Goal: Transaction & Acquisition: Purchase product/service

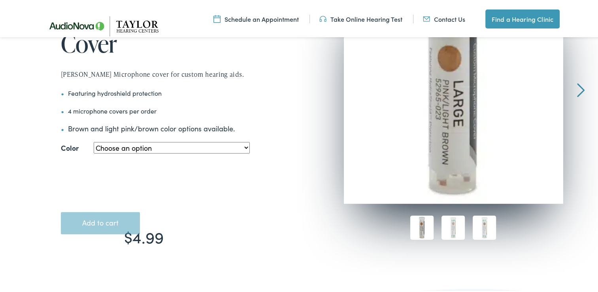
click at [242, 140] on select "Choose an option Large - Pink/Light Brown Small - Pink/Light Brown Small – Medi…" at bounding box center [172, 145] width 156 height 11
click at [94, 140] on select "Choose an option Large - Pink/Light Brown Small - Pink/Light Brown Small – Medi…" at bounding box center [172, 145] width 156 height 11
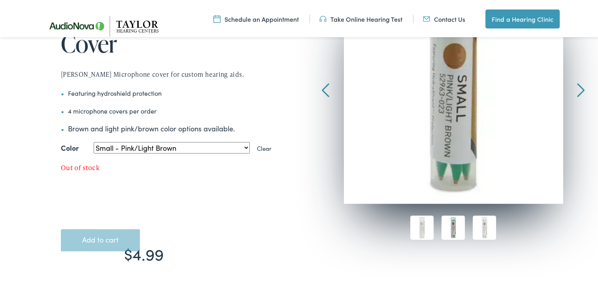
click at [242, 140] on select "Choose an option Large - Pink/Light Brown Small - Pink/Light Brown Small – Medi…" at bounding box center [172, 145] width 156 height 11
click at [94, 140] on select "Choose an option Large - Pink/Light Brown Small - Pink/Light Brown Small – Medi…" at bounding box center [172, 145] width 156 height 11
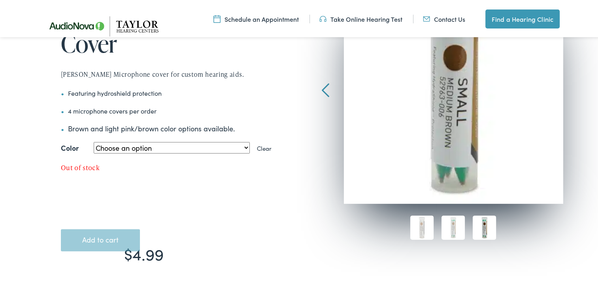
click at [242, 140] on select "Choose an option Large - Pink/Light Brown Small - Pink/Light Brown Small – Medi…" at bounding box center [172, 145] width 156 height 11
click at [94, 140] on select "Choose an option Large - Pink/Light Brown Small - Pink/Light Brown Small – Medi…" at bounding box center [172, 145] width 156 height 11
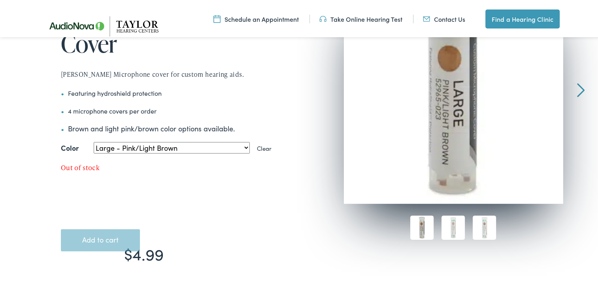
click at [242, 140] on select "Choose an option Large - Pink/Light Brown Small - Pink/Light Brown Small – Medi…" at bounding box center [172, 145] width 156 height 11
click at [94, 140] on select "Choose an option Large - Pink/Light Brown Small - Pink/Light Brown Small – Medi…" at bounding box center [172, 145] width 156 height 11
select select "small-pink-light-brown-2"
